Goal: Register for event/course

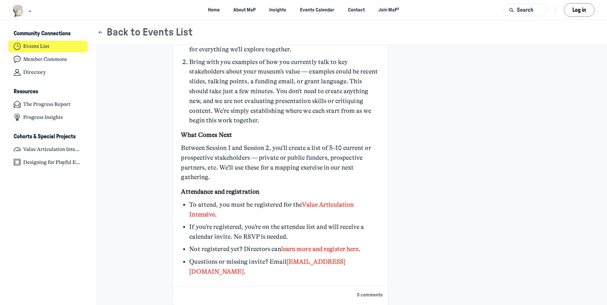
scroll to position [570, 0]
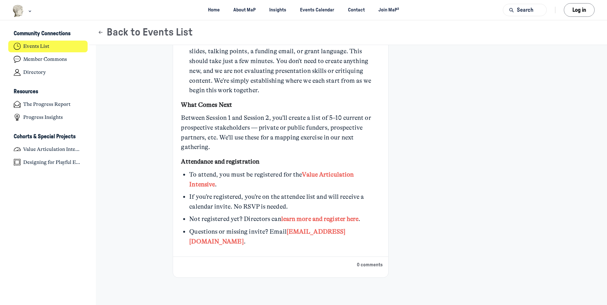
click at [319, 218] on link "learn more and register here" at bounding box center [319, 218] width 77 height 7
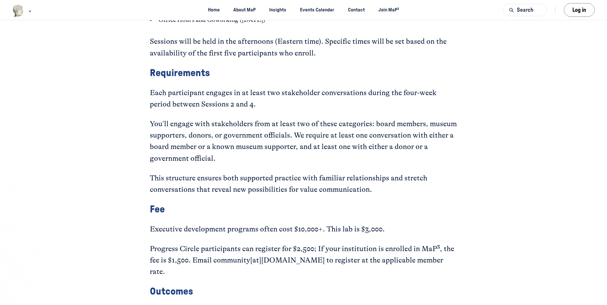
scroll to position [1174, 0]
